Goal: Transaction & Acquisition: Purchase product/service

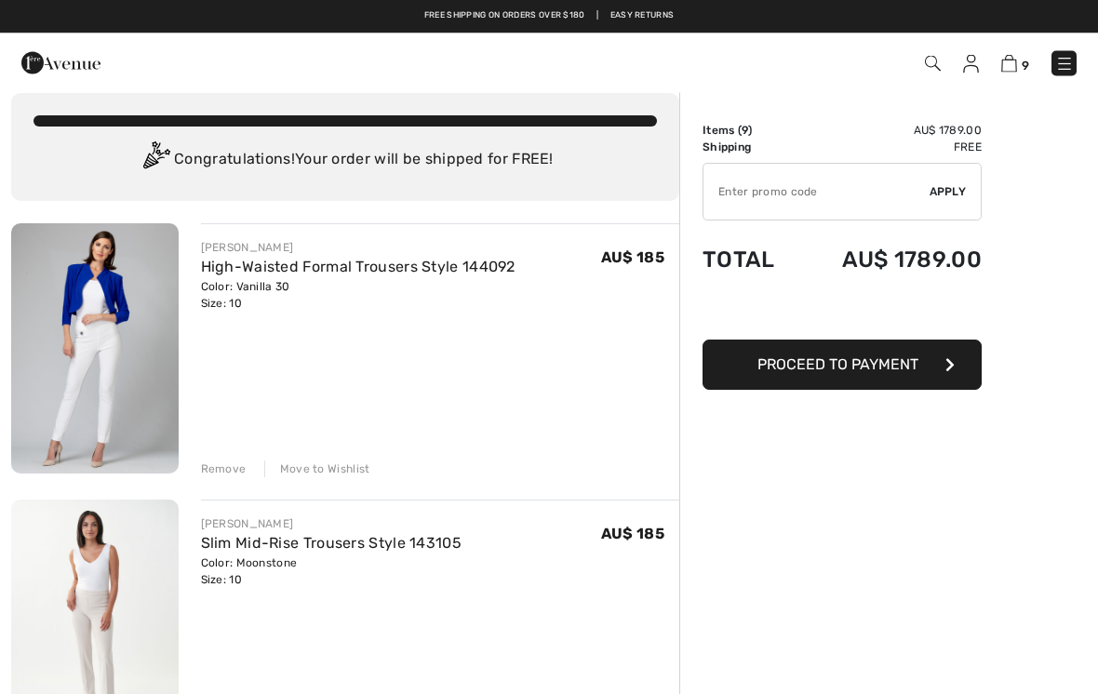
scroll to position [7, 0]
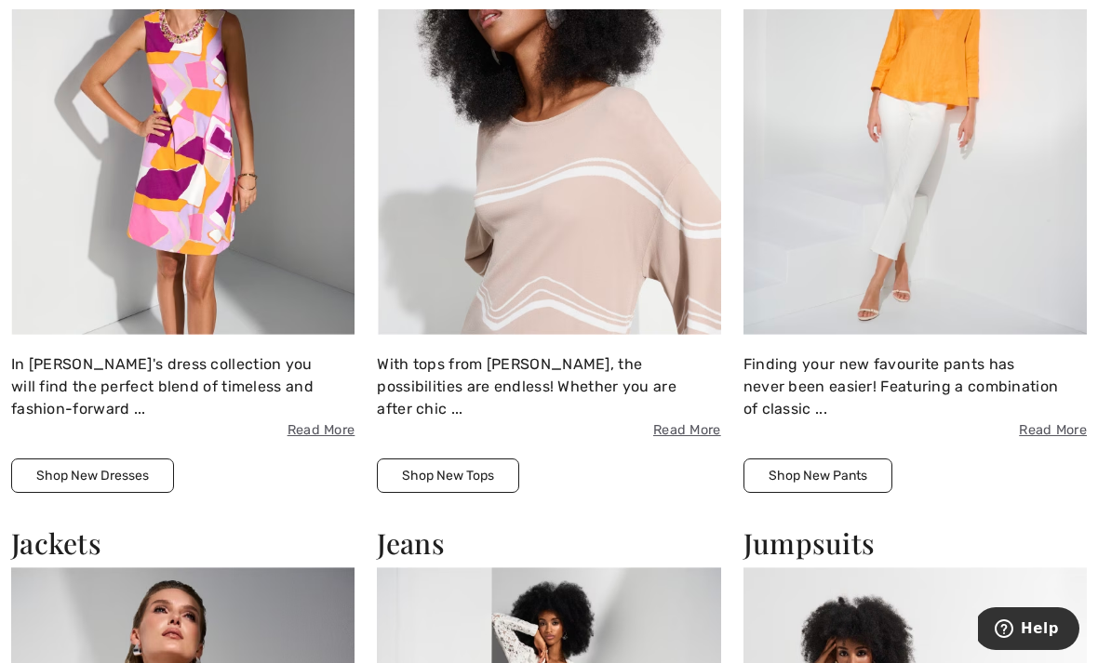
scroll to position [1717, 0]
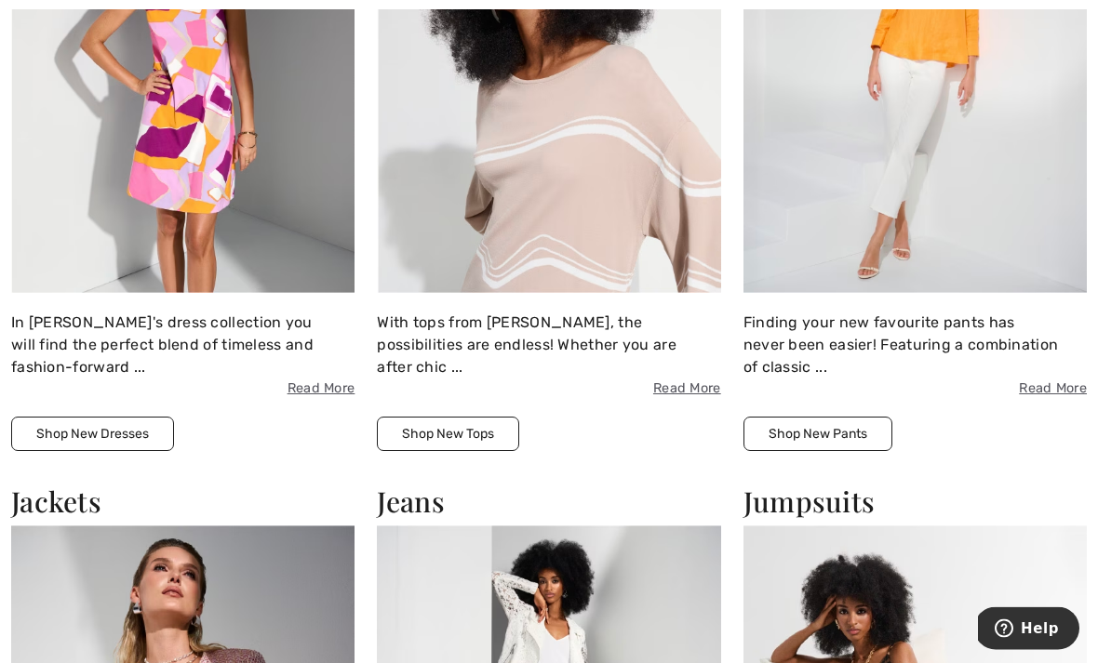
click at [915, 167] on img at bounding box center [914, 83] width 343 height 421
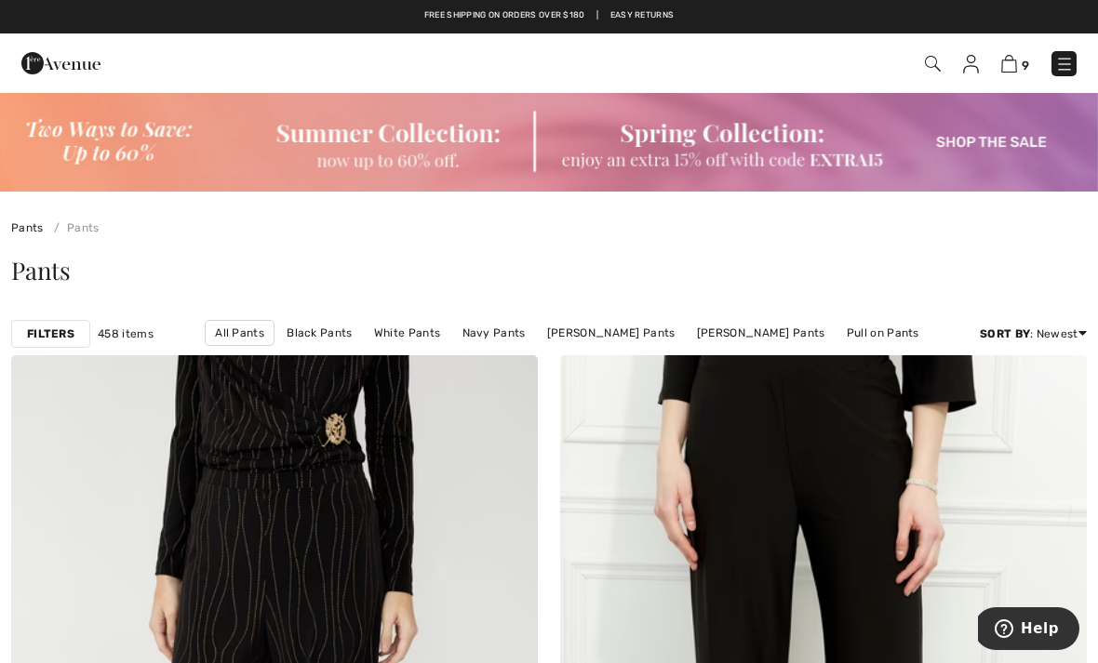
click at [928, 72] on img at bounding box center [933, 64] width 16 height 16
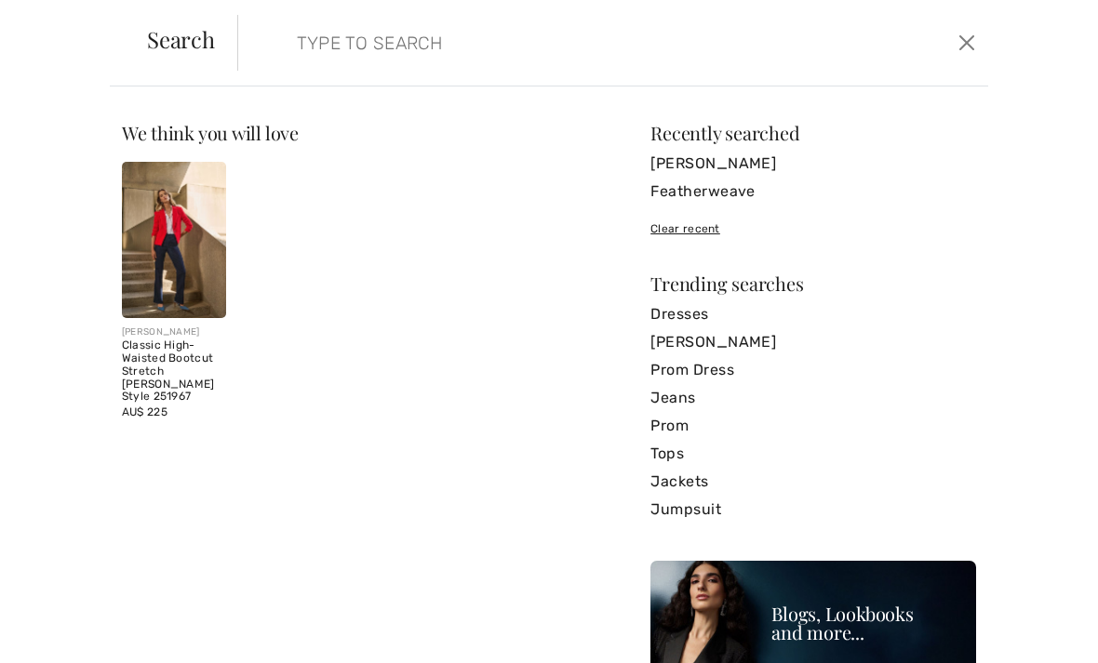
click at [342, 45] on input "search" at bounding box center [534, 43] width 503 height 56
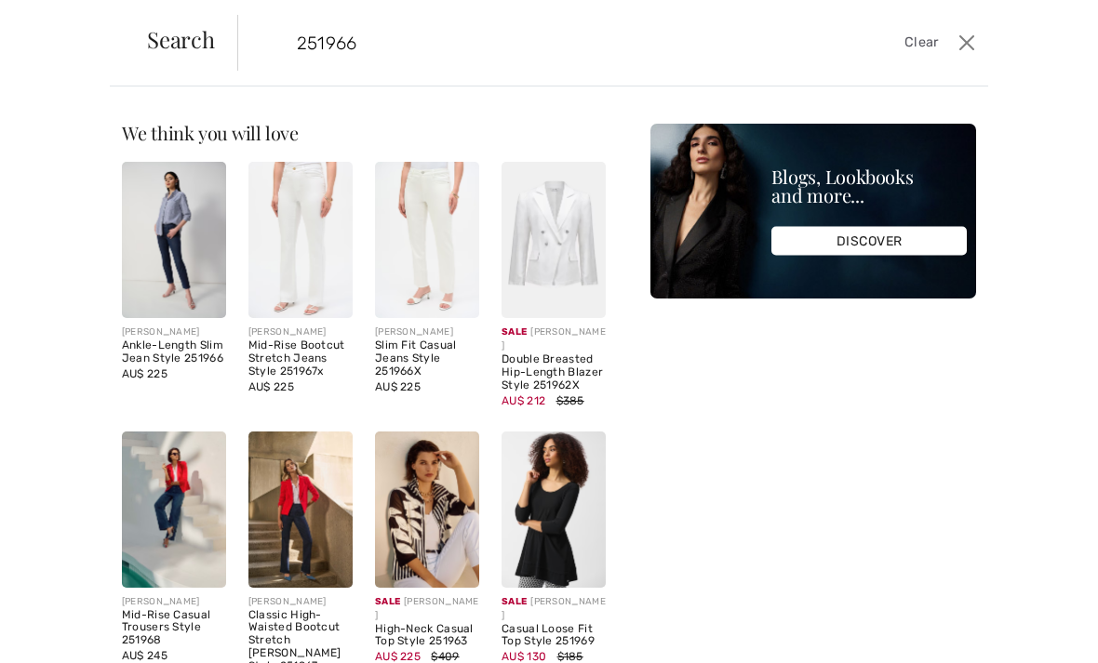
type input "251966"
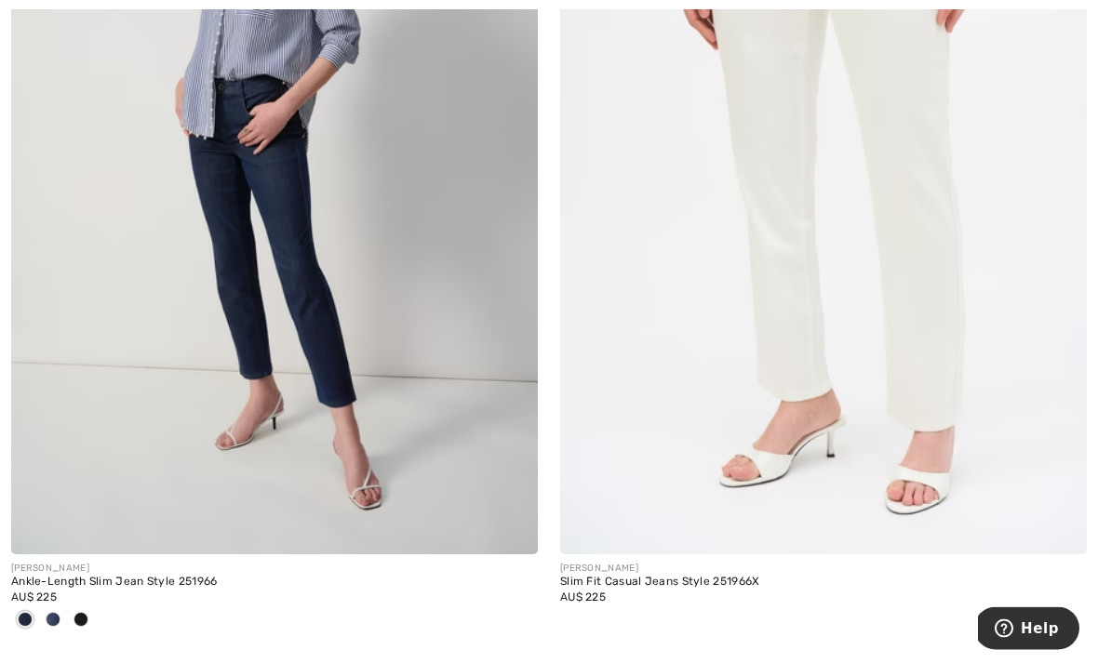
scroll to position [610, 0]
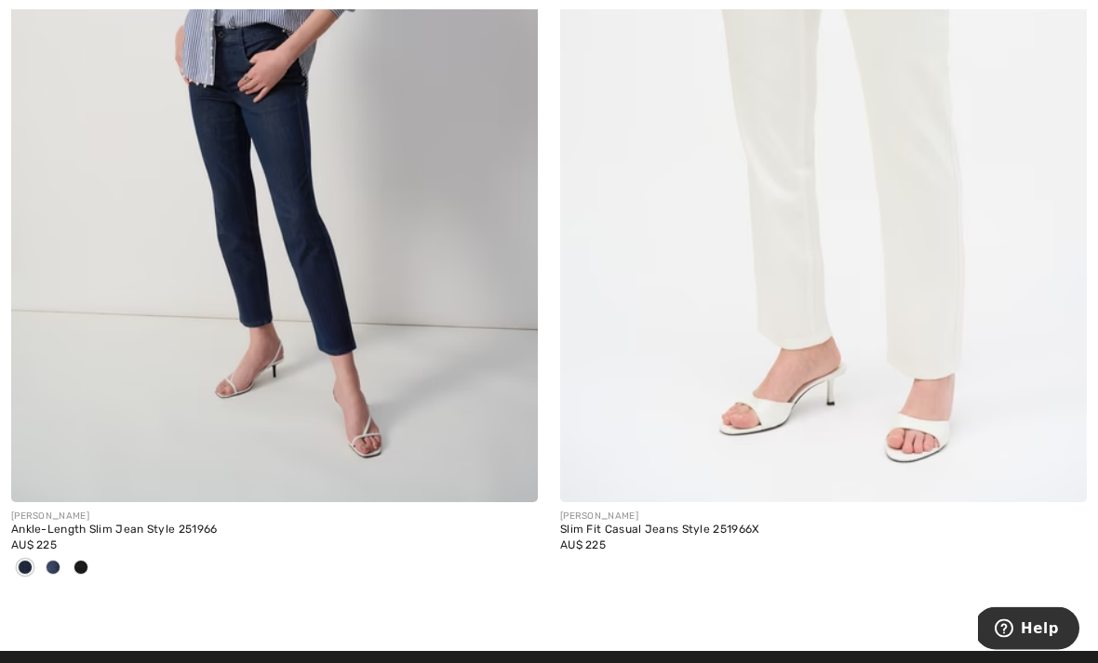
click at [862, 270] on img at bounding box center [823, 108] width 527 height 790
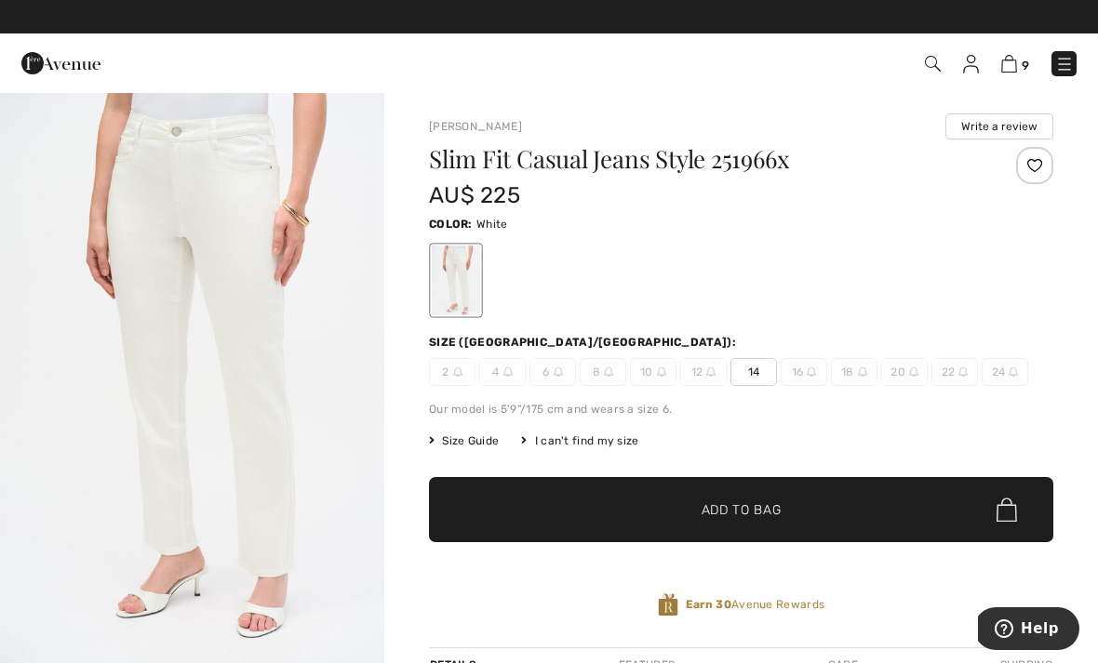
click at [914, 397] on div "Slim Fit Casual Jeans Style 251966x AU$ 225 Color: White Size (CA/[GEOGRAPHIC_D…" at bounding box center [741, 397] width 624 height 501
click at [778, 512] on span "Add to Bag" at bounding box center [741, 511] width 80 height 20
click at [837, 246] on div at bounding box center [741, 280] width 624 height 77
